Goal: Task Accomplishment & Management: Complete application form

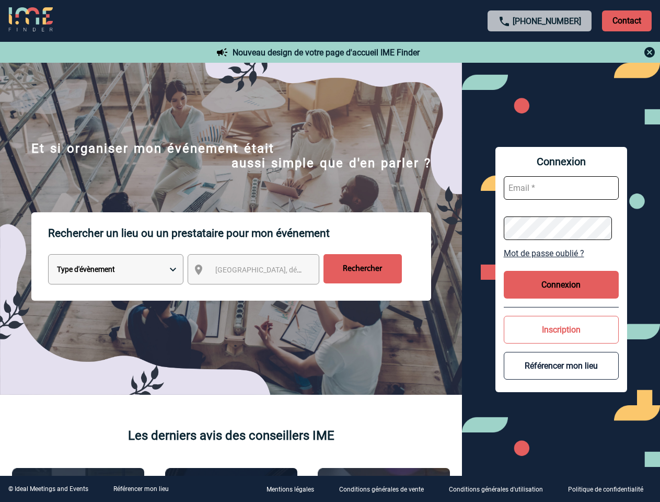
click at [330, 251] on p "Rechercher un lieu ou un prestataire pour mon événement" at bounding box center [239, 233] width 383 height 42
click at [626, 20] on p "Contact" at bounding box center [627, 20] width 50 height 21
click at [540, 52] on div at bounding box center [540, 52] width 233 height 13
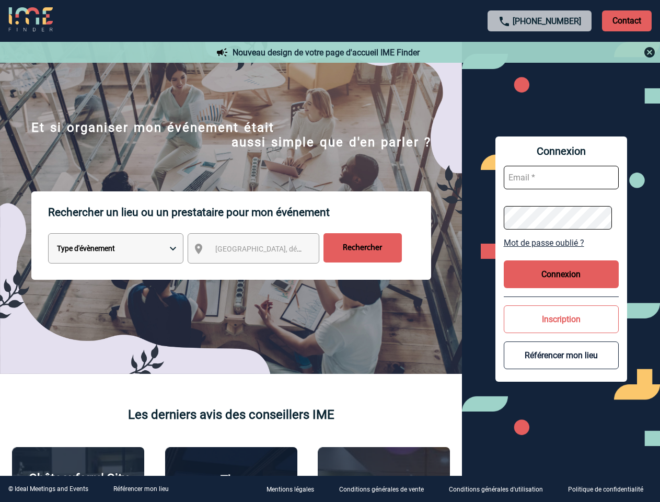
click at [263, 271] on div at bounding box center [262, 199] width 524 height 398
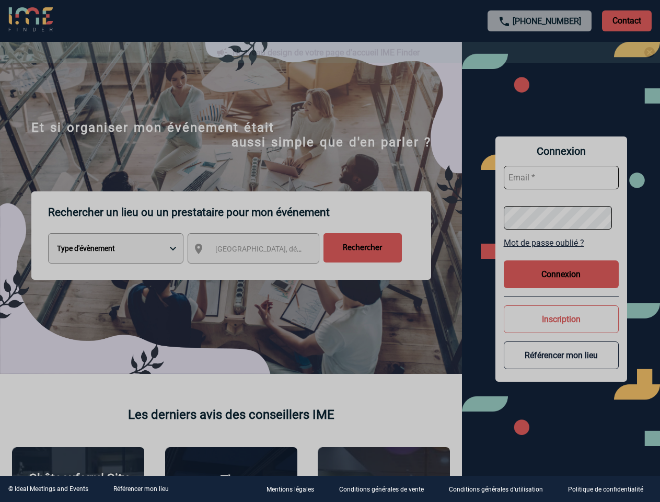
click at [561, 253] on div at bounding box center [330, 251] width 660 height 502
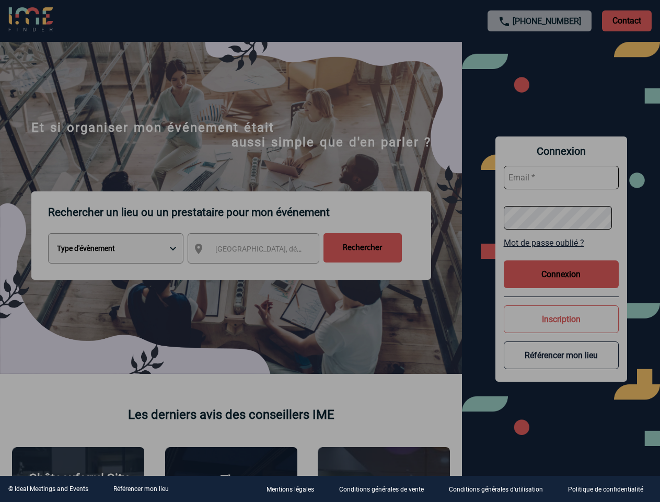
click at [561, 284] on div at bounding box center [330, 251] width 660 height 502
click at [561, 329] on div at bounding box center [330, 251] width 660 height 502
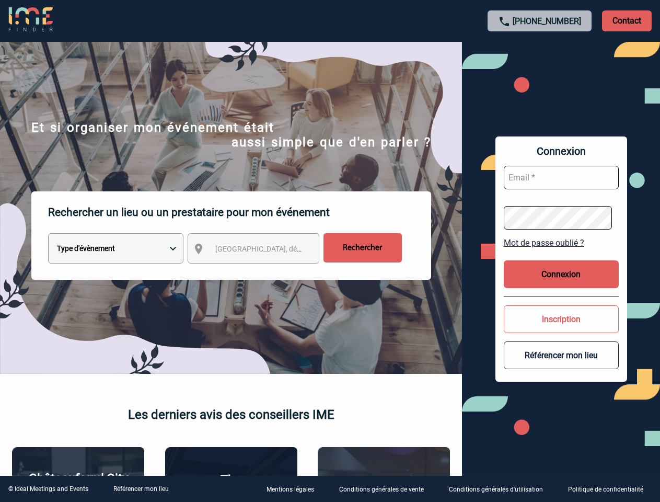
click at [561, 365] on button "Référencer mon lieu" at bounding box center [561, 355] width 115 height 28
click at [141, 489] on link "Référencer mon lieu" at bounding box center [140, 488] width 55 height 7
